Goal: Task Accomplishment & Management: Manage account settings

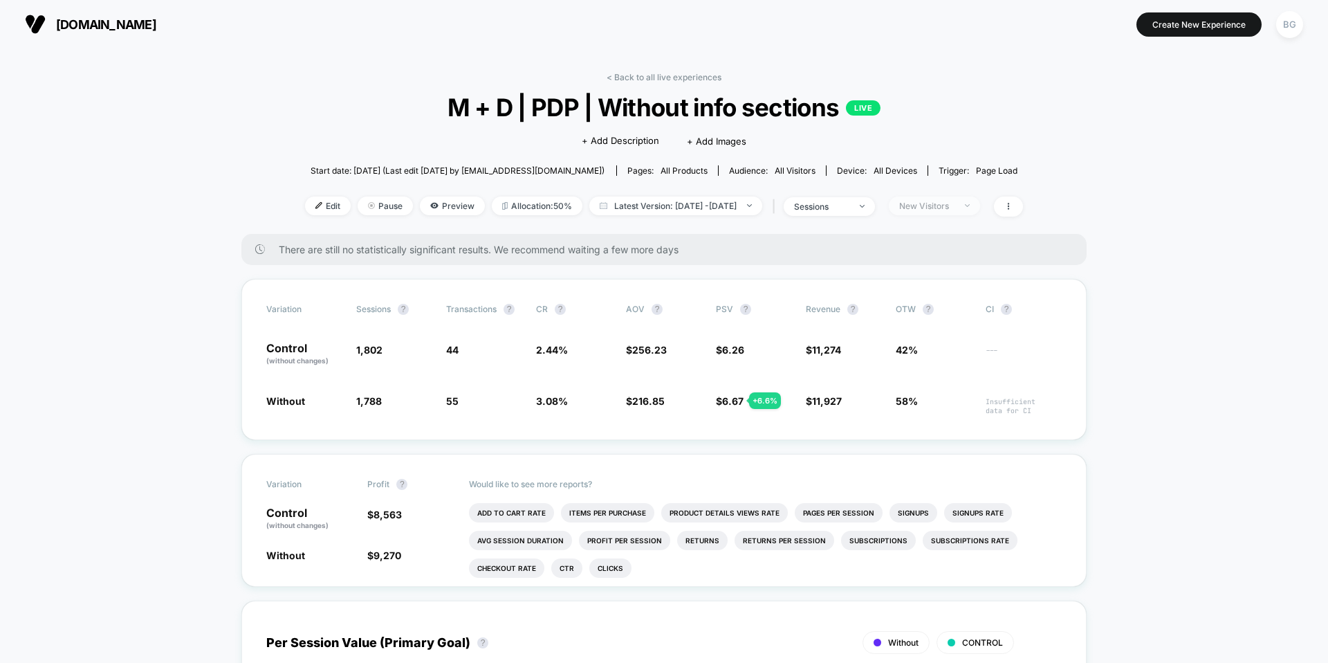
click at [980, 210] on span "New Visitors" at bounding box center [934, 205] width 91 height 19
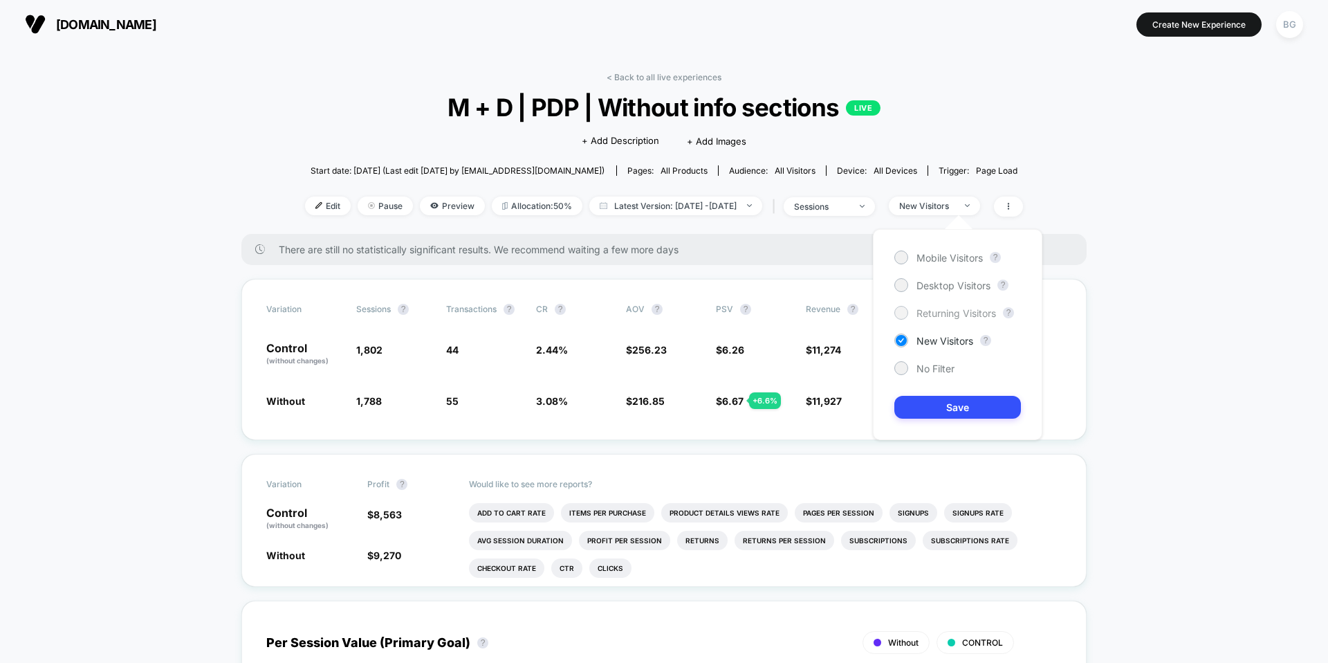
click at [935, 316] on span "Returning Visitors" at bounding box center [957, 313] width 80 height 12
click at [968, 406] on button "Save" at bounding box center [957, 407] width 127 height 23
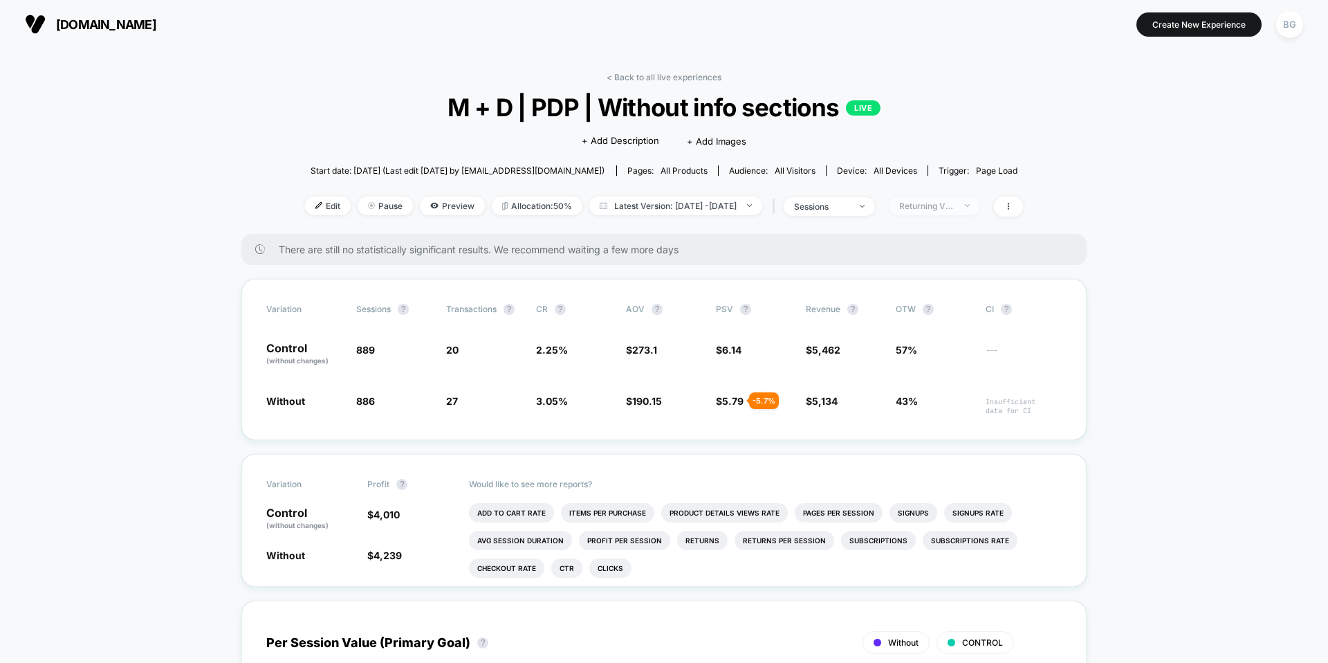
click at [955, 208] on div "Returning Visitors" at bounding box center [926, 206] width 55 height 10
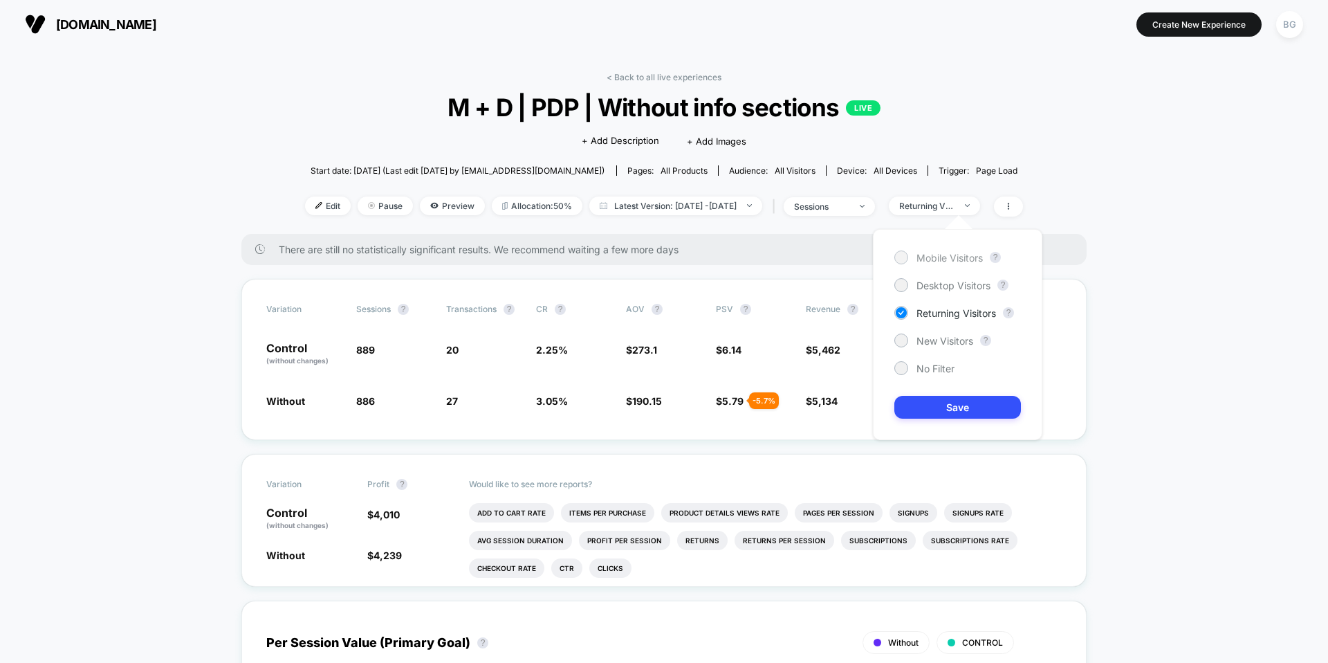
click at [954, 259] on span "Mobile Visitors" at bounding box center [950, 258] width 66 height 12
click at [983, 412] on button "Save" at bounding box center [957, 407] width 127 height 23
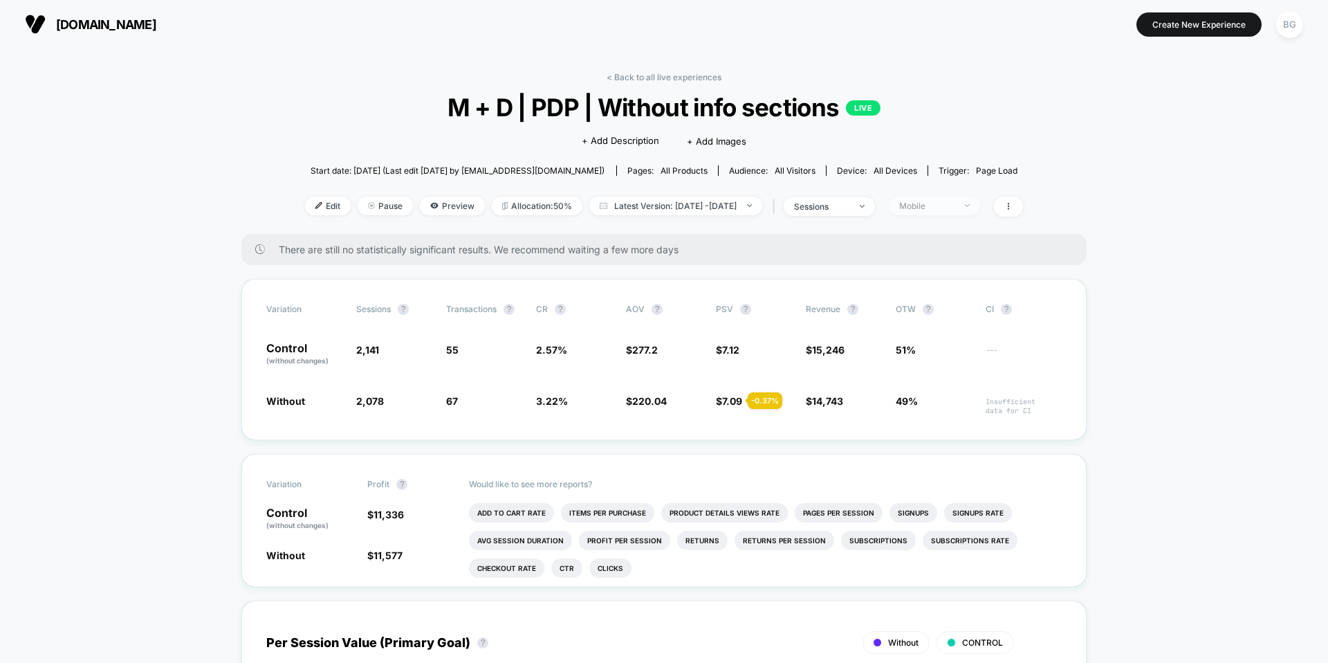
click at [955, 208] on div "Mobile" at bounding box center [926, 206] width 55 height 10
